Goal: Navigation & Orientation: Find specific page/section

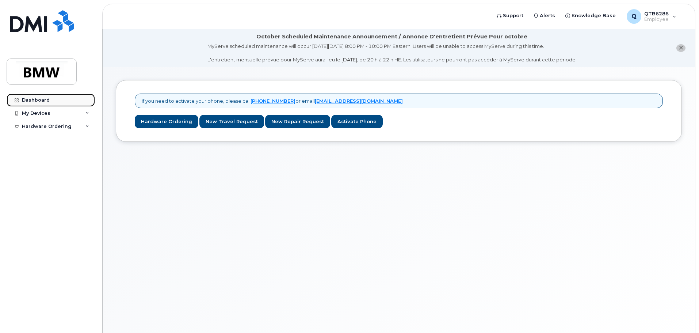
click at [35, 102] on div "Dashboard" at bounding box center [36, 100] width 28 height 6
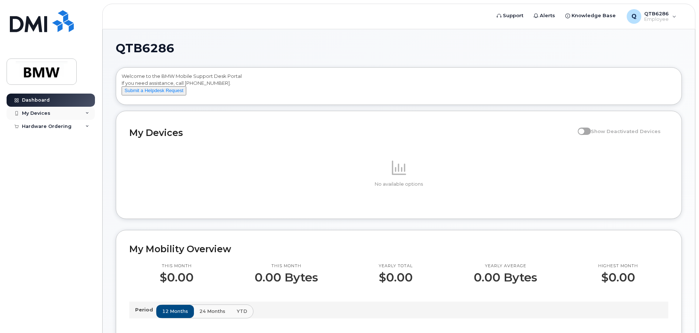
click at [39, 113] on div "My Devices" at bounding box center [36, 113] width 28 height 6
click at [675, 13] on div "Q QTB6286 Employee" at bounding box center [652, 16] width 60 height 15
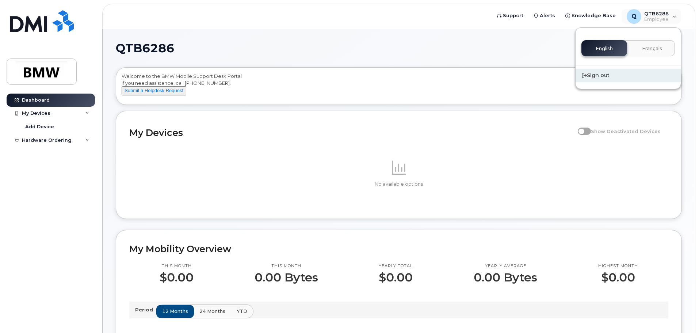
click at [601, 75] on div "Sign out" at bounding box center [628, 76] width 105 height 14
